Goal: Check status: Check status

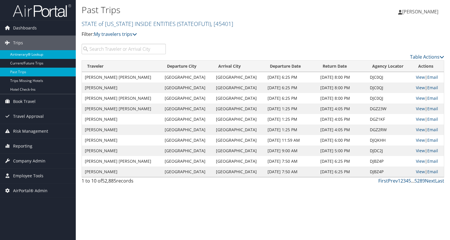
click at [25, 55] on link "Airtinerary® Lookup" at bounding box center [38, 54] width 76 height 9
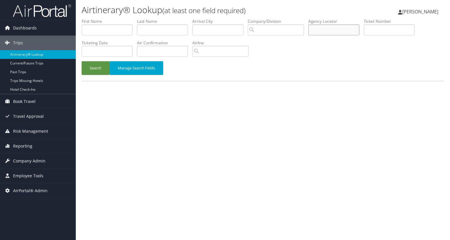
click at [316, 31] on input "text" at bounding box center [333, 29] width 51 height 11
paste input "C4VRCG"
type input "C4VRCG"
click at [98, 74] on button "Search" at bounding box center [96, 68] width 28 height 14
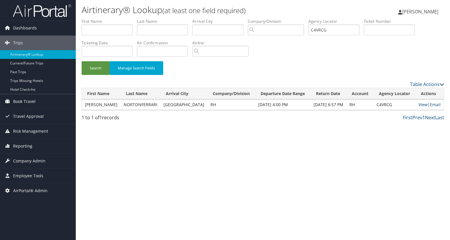
click at [419, 106] on link "View" at bounding box center [422, 105] width 9 height 6
